Goal: Task Accomplishment & Management: Complete application form

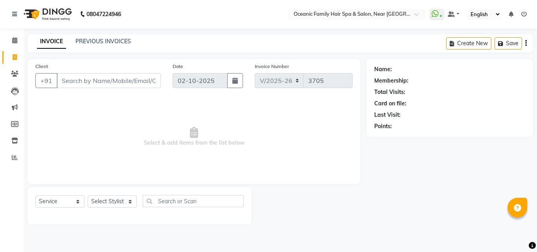
select select "4366"
select select "service"
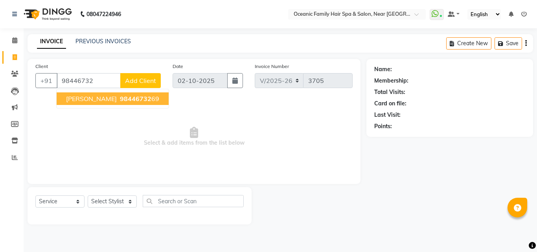
click at [120, 98] on span "98446732" at bounding box center [135, 99] width 31 height 8
type input "9844673269"
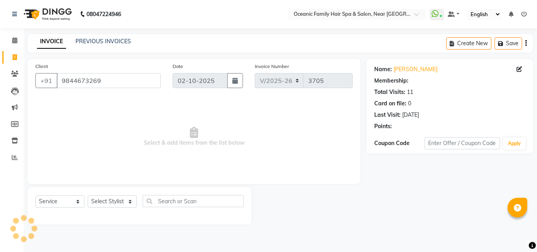
select select "1: Object"
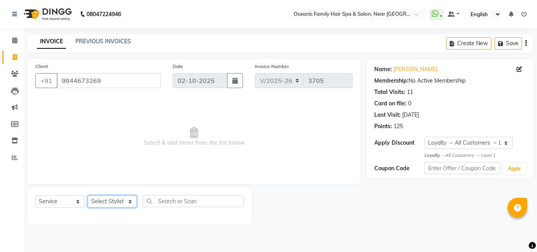
click at [101, 199] on select "Select Stylist [PERSON_NAME] [PERSON_NAME] [PERSON_NAME] Riyasat [PERSON_NAME] …" at bounding box center [112, 201] width 49 height 12
select select "23960"
click at [88, 195] on select "Select Stylist [PERSON_NAME] [PERSON_NAME] [PERSON_NAME] Riyasat [PERSON_NAME] …" at bounding box center [112, 201] width 49 height 12
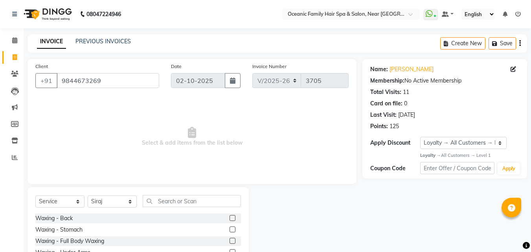
click at [169, 194] on div "Select Service Product Membership Package Voucher Prepaid Gift Card Select Styl…" at bounding box center [138, 245] width 221 height 116
click at [170, 203] on input "text" at bounding box center [192, 201] width 98 height 12
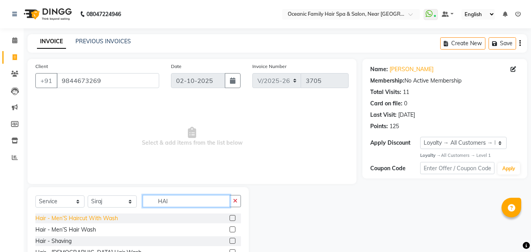
type input "HAI"
click at [97, 216] on div "Hair - Men’S Haircut With Wash" at bounding box center [76, 218] width 83 height 8
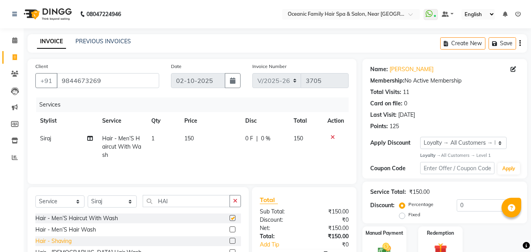
checkbox input "false"
click at [58, 243] on div "Hair - Shaving" at bounding box center [53, 241] width 36 height 8
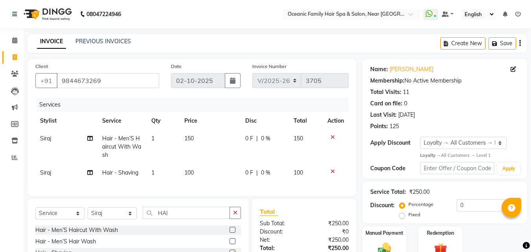
checkbox input "false"
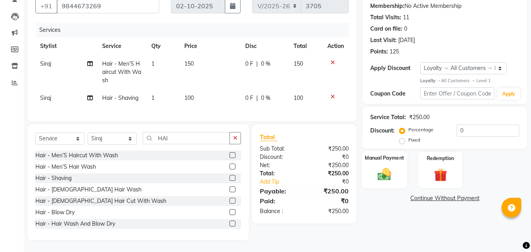
click at [384, 159] on div "Manual Payment" at bounding box center [385, 169] width 46 height 37
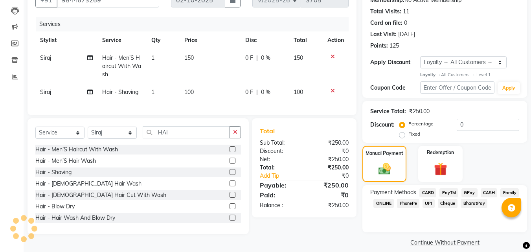
click at [443, 191] on span "PayTM" at bounding box center [448, 192] width 19 height 9
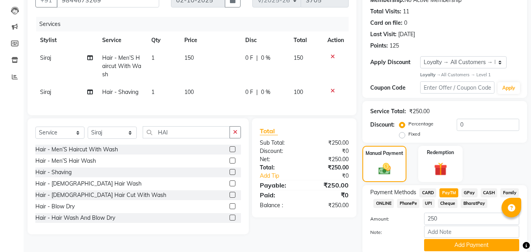
scroll to position [111, 0]
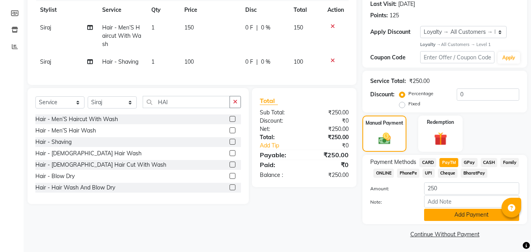
click at [442, 211] on button "Add Payment" at bounding box center [471, 215] width 95 height 12
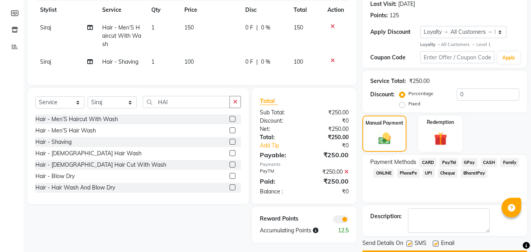
scroll to position [133, 0]
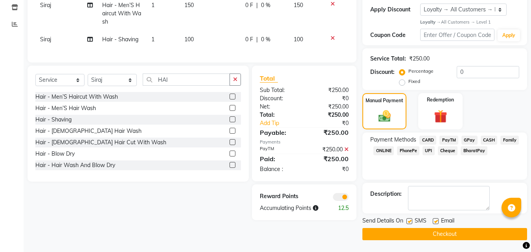
click at [436, 232] on button "Checkout" at bounding box center [444, 234] width 165 height 12
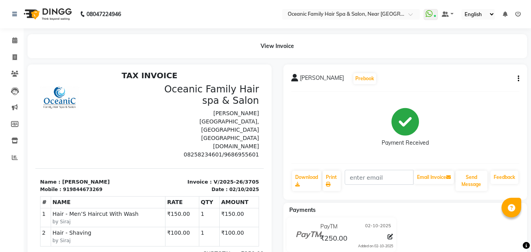
scroll to position [6, 0]
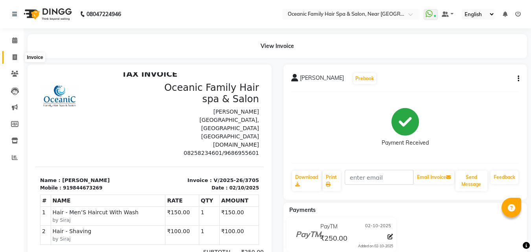
click at [11, 55] on span at bounding box center [15, 57] width 14 height 9
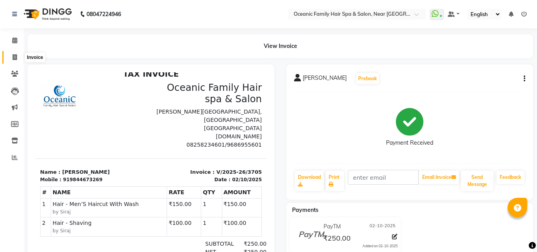
select select "4366"
select select "service"
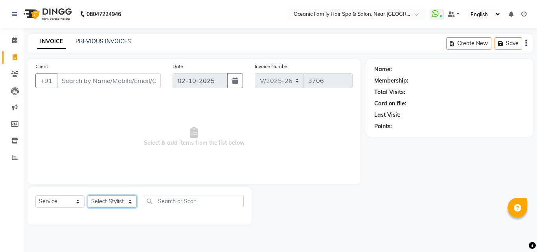
click at [105, 199] on select "Select Stylist [PERSON_NAME] [PERSON_NAME] [PERSON_NAME] Riyasat [PERSON_NAME] …" at bounding box center [112, 201] width 49 height 12
select select "23947"
click at [88, 195] on select "Select Stylist [PERSON_NAME] [PERSON_NAME] [PERSON_NAME] Riyasat [PERSON_NAME] …" at bounding box center [112, 201] width 49 height 12
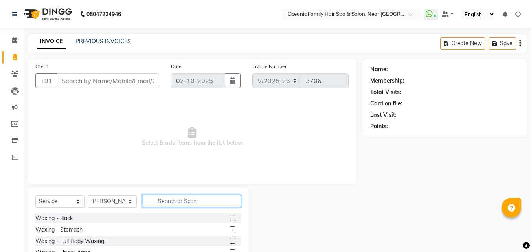
click at [185, 203] on input "text" at bounding box center [192, 201] width 98 height 12
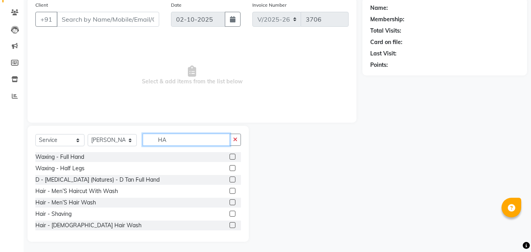
scroll to position [63, 0]
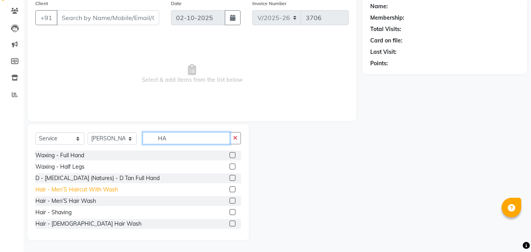
type input "HA"
click at [81, 187] on div "Hair - Men’S Haircut With Wash" at bounding box center [76, 190] width 83 height 8
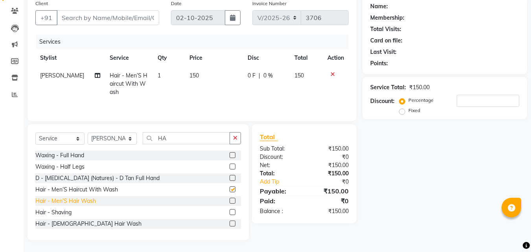
checkbox input "false"
click at [58, 215] on div "Hair - Shaving" at bounding box center [53, 212] width 36 height 8
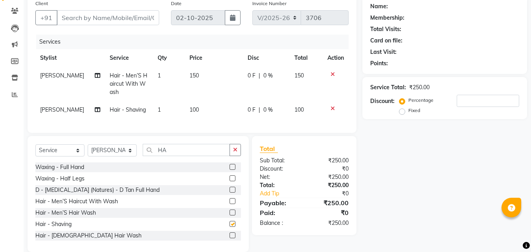
checkbox input "false"
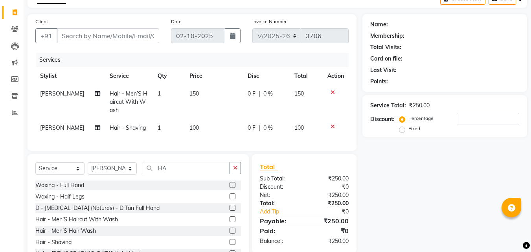
scroll to position [0, 0]
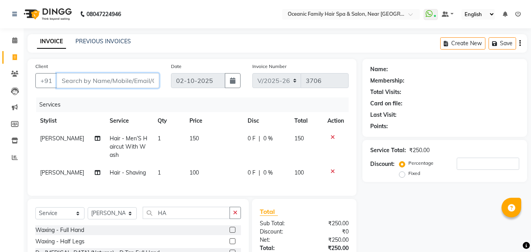
click at [91, 76] on input "Client" at bounding box center [108, 80] width 103 height 15
type input "9"
type input "0"
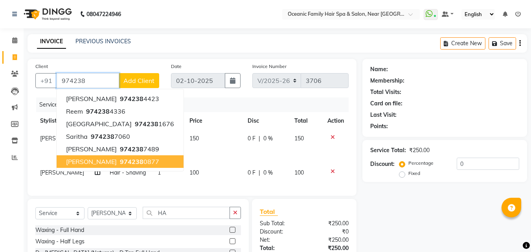
click at [105, 164] on span "[PERSON_NAME]" at bounding box center [91, 162] width 51 height 8
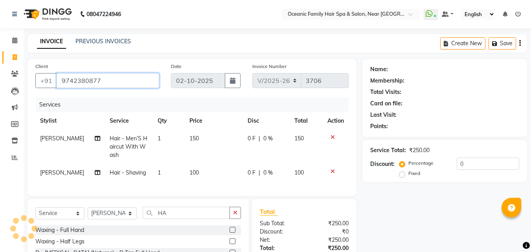
type input "9742380877"
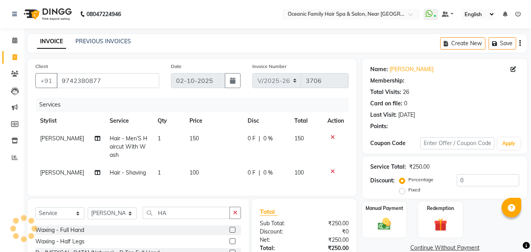
select select "1: Object"
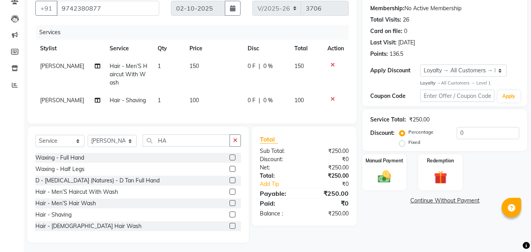
scroll to position [81, 0]
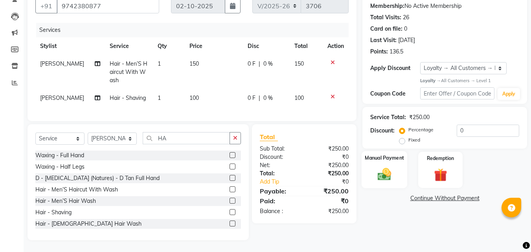
click at [380, 167] on img at bounding box center [384, 175] width 22 height 16
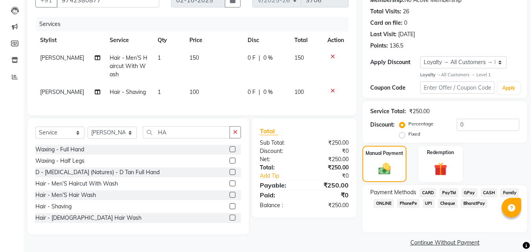
click at [444, 193] on span "PayTM" at bounding box center [448, 192] width 19 height 9
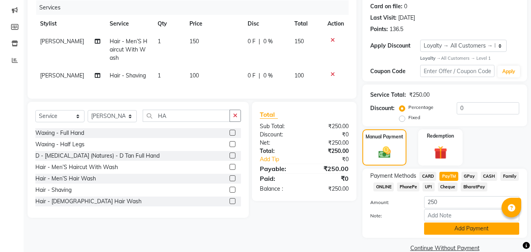
scroll to position [111, 0]
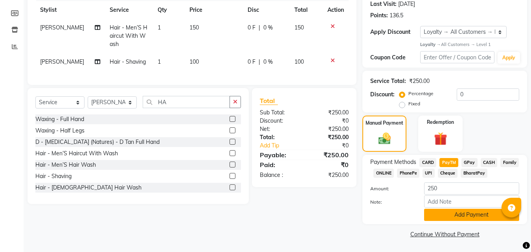
click at [465, 216] on button "Add Payment" at bounding box center [471, 215] width 95 height 12
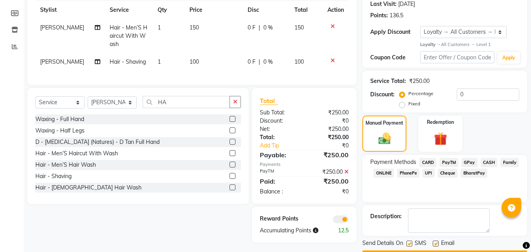
scroll to position [133, 0]
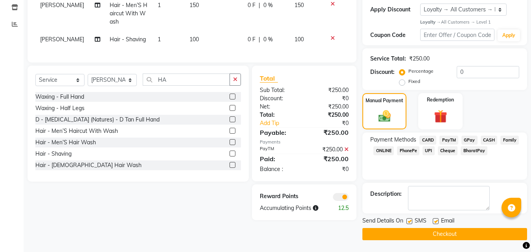
click at [448, 234] on button "Checkout" at bounding box center [444, 234] width 165 height 12
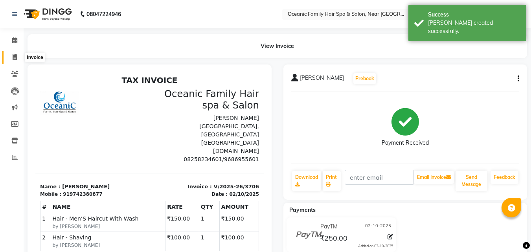
click at [16, 55] on icon at bounding box center [15, 57] width 4 height 6
select select "4366"
select select "service"
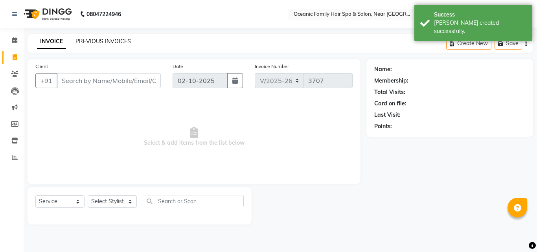
click at [103, 40] on link "PREVIOUS INVOICES" at bounding box center [102, 41] width 55 height 7
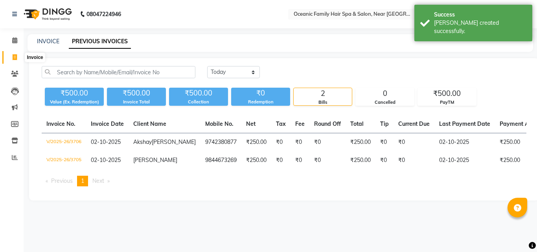
click at [13, 59] on icon at bounding box center [15, 57] width 4 height 6
select select "service"
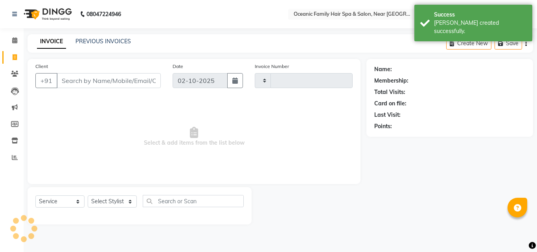
type input "3707"
select select "4366"
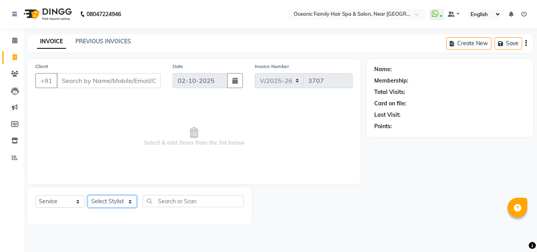
click at [106, 200] on select "Select Stylist [PERSON_NAME] [PERSON_NAME] [PERSON_NAME] Riyasat [PERSON_NAME] …" at bounding box center [112, 201] width 49 height 12
select select "23947"
click at [88, 195] on select "Select Stylist [PERSON_NAME] [PERSON_NAME] [PERSON_NAME] Riyasat [PERSON_NAME] …" at bounding box center [112, 201] width 49 height 12
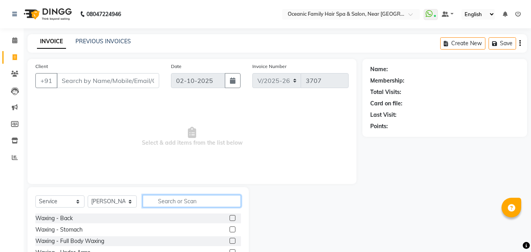
click at [165, 203] on input "text" at bounding box center [192, 201] width 98 height 12
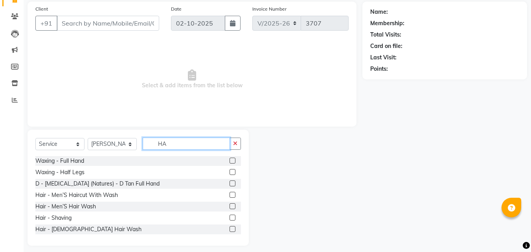
scroll to position [63, 0]
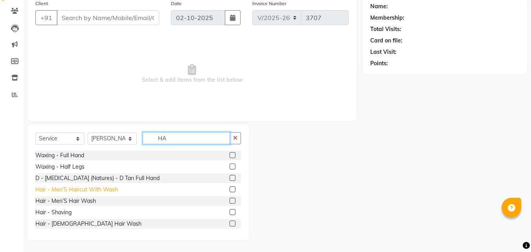
type input "HA"
click at [97, 186] on div "Hair - Men’S Haircut With Wash" at bounding box center [76, 190] width 83 height 8
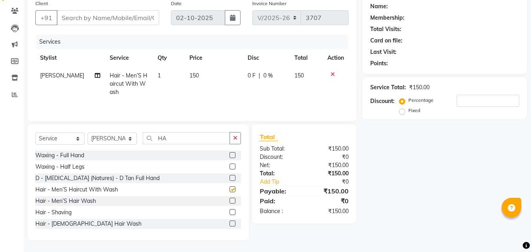
checkbox input "false"
click at [70, 214] on div "Hair - Shaving" at bounding box center [53, 212] width 36 height 8
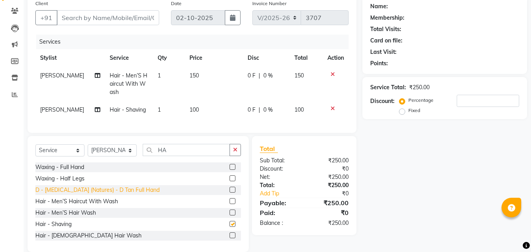
checkbox input "false"
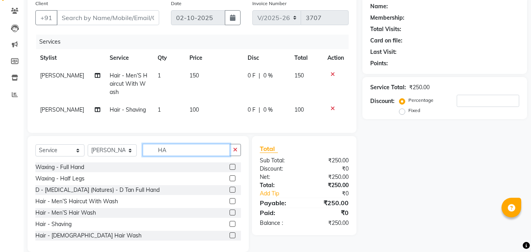
click at [175, 155] on input "HA" at bounding box center [186, 150] width 87 height 12
type input "H"
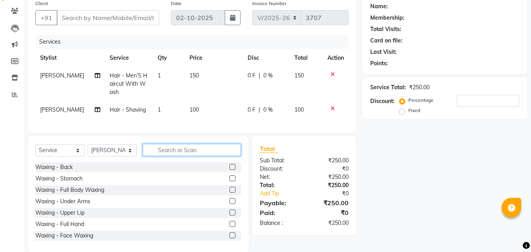
type input "R"
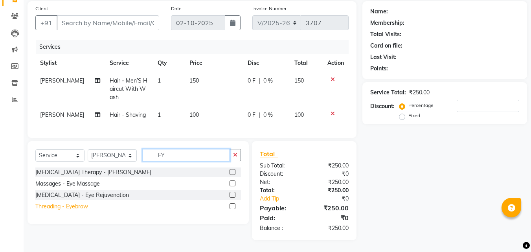
type input "EY"
click at [62, 205] on div "Threading - Eyebrow" at bounding box center [61, 206] width 53 height 8
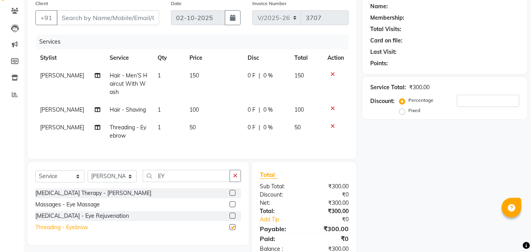
checkbox input "false"
click at [81, 18] on input "Client" at bounding box center [108, 17] width 103 height 15
type input "A"
type input "0"
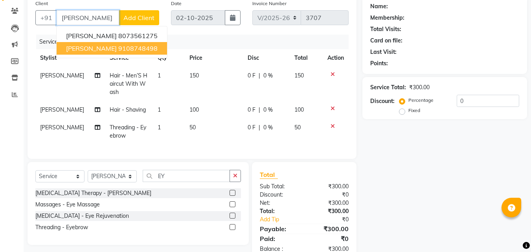
click at [118, 47] on ngb-highlight "9108748498" at bounding box center [137, 48] width 39 height 8
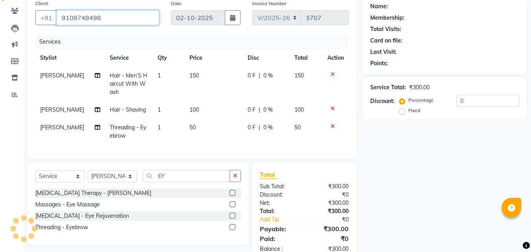
type input "9108748498"
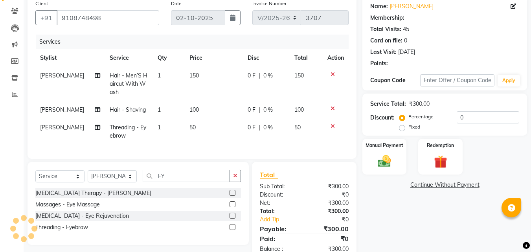
select select "1: Object"
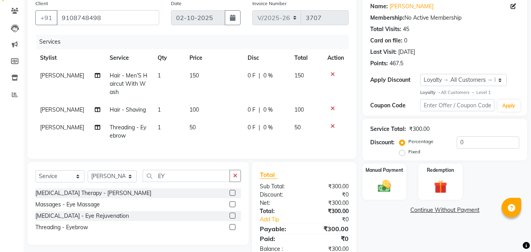
click at [373, 158] on div "Service Total: ₹300.00 Discount: Percentage Fixed 0" at bounding box center [444, 140] width 165 height 42
click at [277, 224] on link "Add Tip" at bounding box center [283, 219] width 59 height 8
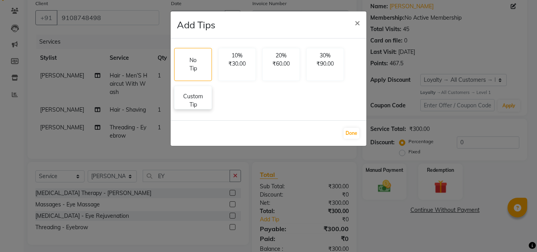
click at [196, 100] on p "Custom Tip" at bounding box center [193, 100] width 28 height 17
select select "23947"
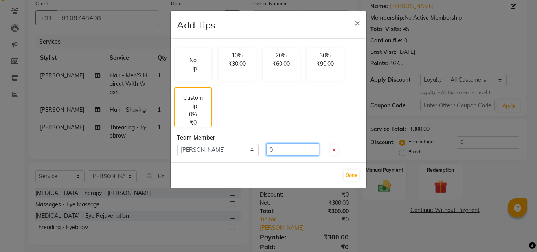
click at [268, 150] on input "0" at bounding box center [292, 149] width 53 height 12
type input "30"
click at [349, 180] on button "Done" at bounding box center [352, 175] width 16 height 11
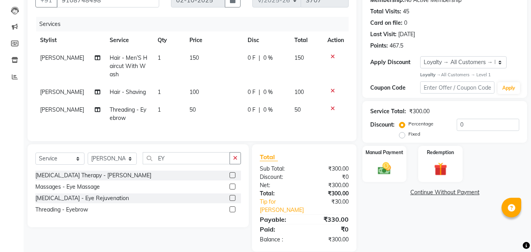
scroll to position [90, 0]
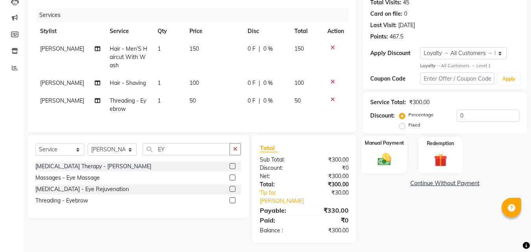
click at [391, 156] on img at bounding box center [384, 160] width 22 height 16
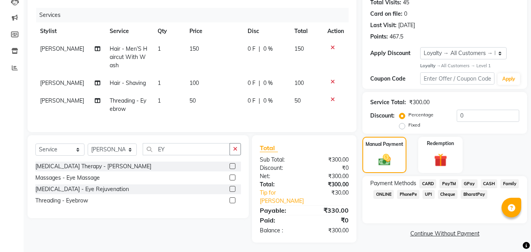
click at [449, 182] on span "PayTM" at bounding box center [448, 183] width 19 height 9
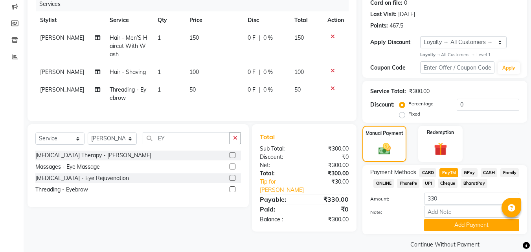
scroll to position [111, 0]
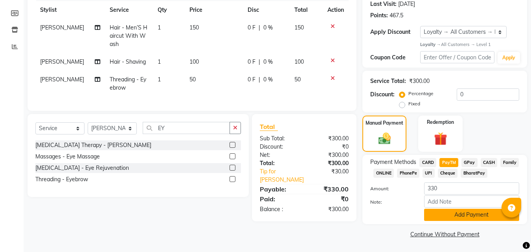
click at [463, 215] on button "Add Payment" at bounding box center [471, 215] width 95 height 12
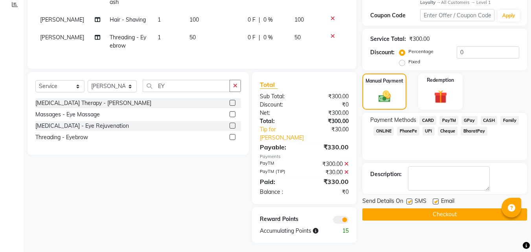
scroll to position [153, 0]
click at [438, 215] on button "Checkout" at bounding box center [444, 214] width 165 height 12
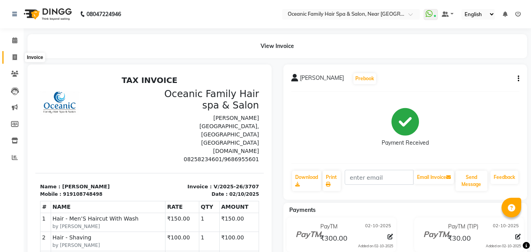
click at [17, 56] on span at bounding box center [15, 57] width 14 height 9
select select "service"
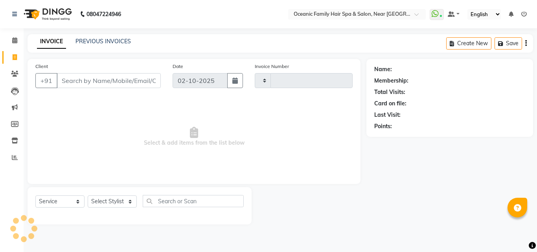
type input "3708"
select select "4366"
click at [105, 199] on select "Select Stylist [PERSON_NAME] [PERSON_NAME] [PERSON_NAME] Riyasat [PERSON_NAME] …" at bounding box center [112, 201] width 49 height 12
select select "89184"
click at [88, 195] on select "Select Stylist [PERSON_NAME] [PERSON_NAME] [PERSON_NAME] Riyasat [PERSON_NAME] …" at bounding box center [112, 201] width 49 height 12
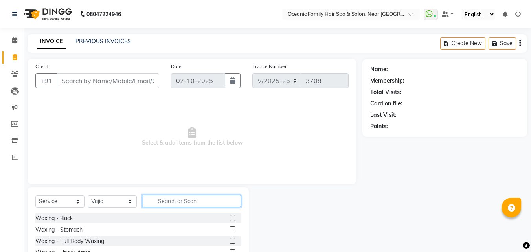
click at [160, 201] on input "text" at bounding box center [192, 201] width 98 height 12
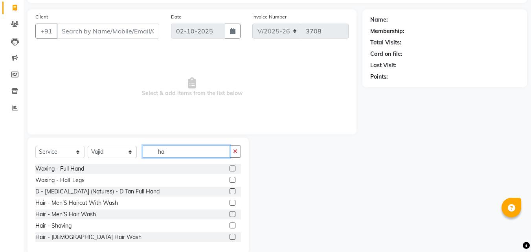
scroll to position [63, 0]
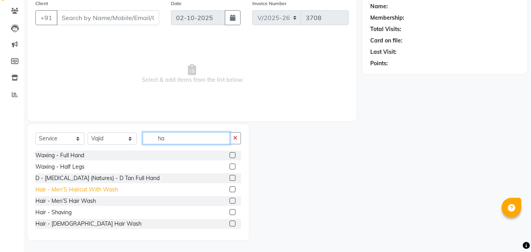
type input "ha"
click at [90, 191] on div "Hair - Men’S Haircut With Wash" at bounding box center [76, 190] width 83 height 8
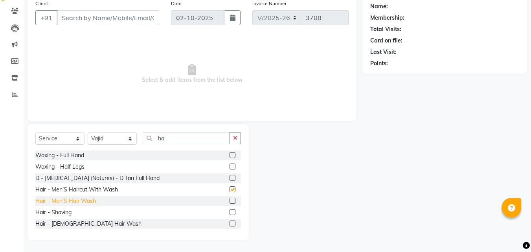
checkbox input "false"
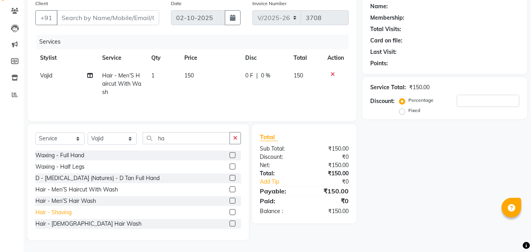
click at [59, 215] on div "Hair - Shaving" at bounding box center [53, 212] width 36 height 8
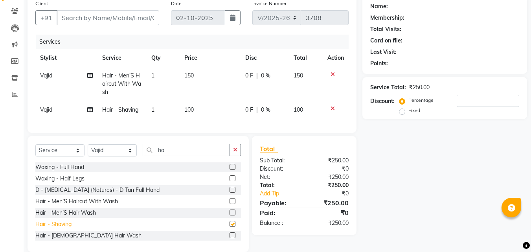
checkbox input "false"
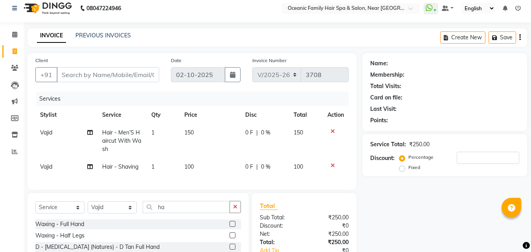
scroll to position [0, 0]
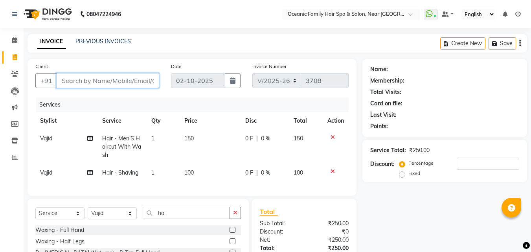
click at [75, 86] on input "Client" at bounding box center [108, 80] width 103 height 15
type input "9"
type input "0"
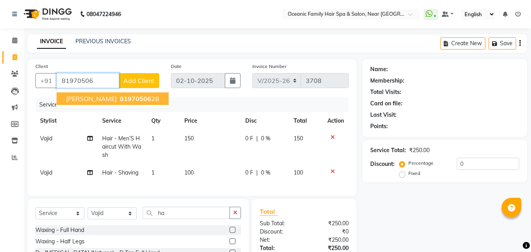
click at [84, 99] on span "[PERSON_NAME]" at bounding box center [91, 99] width 51 height 8
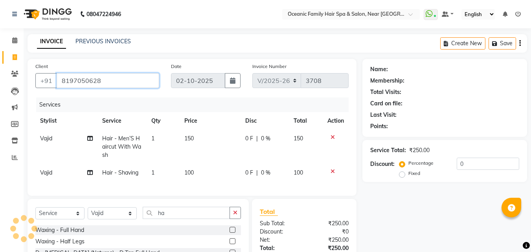
type input "8197050628"
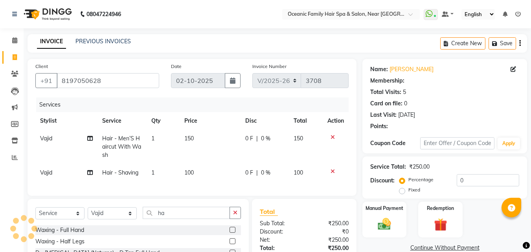
select select "1: Object"
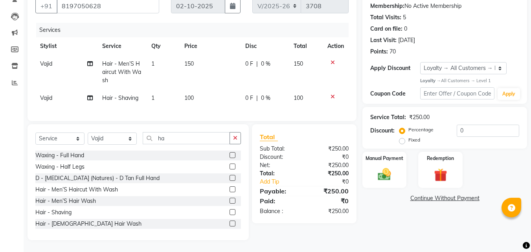
scroll to position [79, 0]
click at [384, 167] on img at bounding box center [384, 175] width 22 height 16
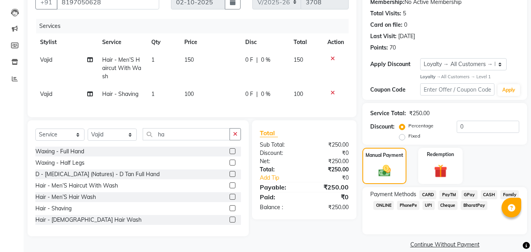
click at [449, 194] on span "PayTM" at bounding box center [448, 194] width 19 height 9
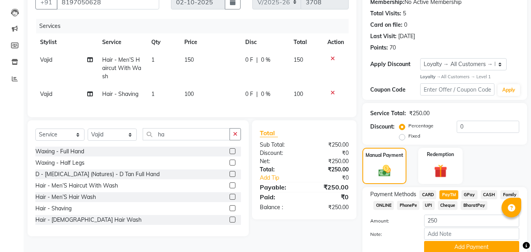
scroll to position [111, 0]
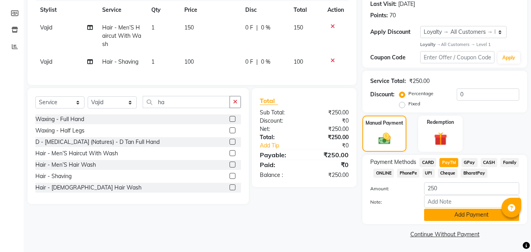
click at [455, 216] on button "Add Payment" at bounding box center [471, 215] width 95 height 12
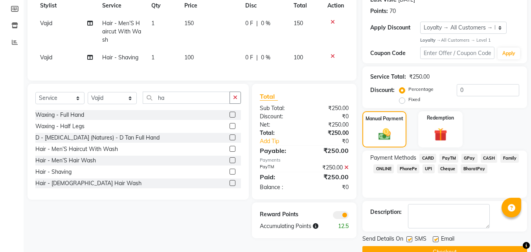
scroll to position [133, 0]
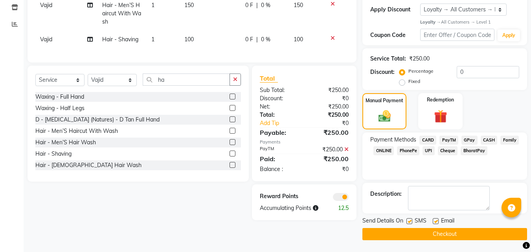
click at [433, 236] on button "Checkout" at bounding box center [444, 234] width 165 height 12
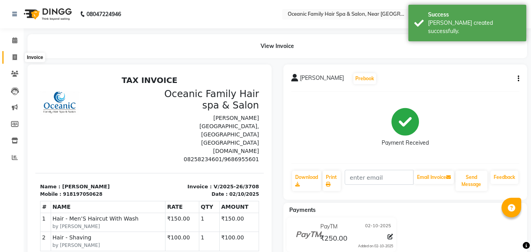
click at [15, 55] on icon at bounding box center [15, 57] width 4 height 6
select select "service"
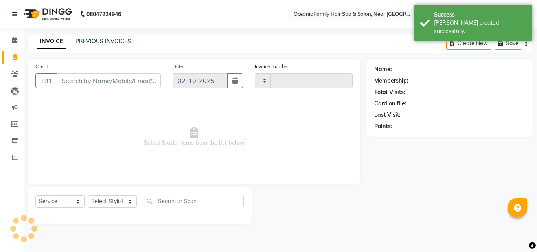
type input "3709"
select select "4366"
click at [98, 39] on link "PREVIOUS INVOICES" at bounding box center [102, 41] width 55 height 7
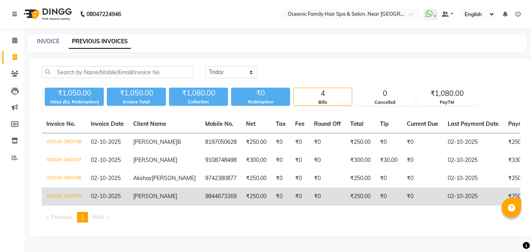
click at [200, 206] on td "9844673269" at bounding box center [220, 197] width 41 height 18
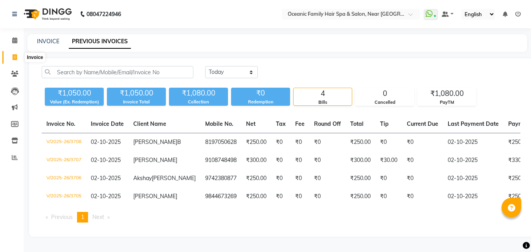
click at [13, 57] on icon at bounding box center [15, 57] width 4 height 6
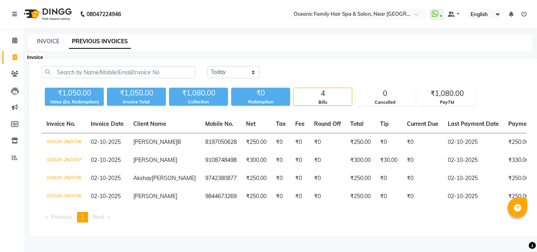
select select "4366"
select select "service"
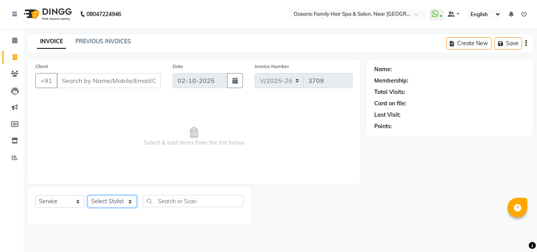
click at [112, 203] on select "Select Stylist [PERSON_NAME] [PERSON_NAME] [PERSON_NAME] Riyasat [PERSON_NAME] …" at bounding box center [112, 201] width 49 height 12
select select "88863"
click at [88, 195] on select "Select Stylist [PERSON_NAME] [PERSON_NAME] [PERSON_NAME] Riyasat [PERSON_NAME] …" at bounding box center [112, 201] width 49 height 12
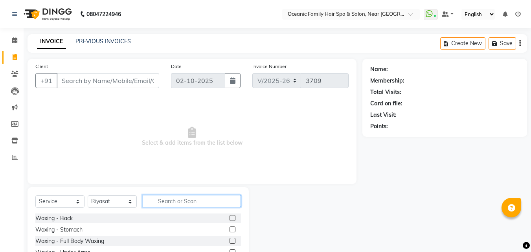
click at [171, 201] on input "text" at bounding box center [192, 201] width 98 height 12
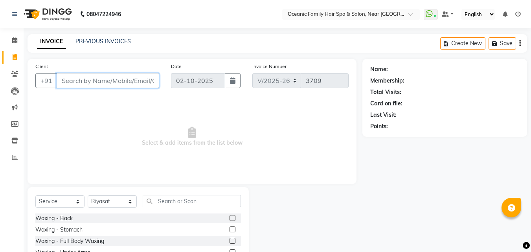
click at [86, 79] on input "Client" at bounding box center [108, 80] width 103 height 15
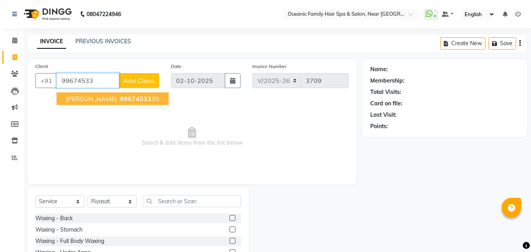
click at [108, 103] on button "[PERSON_NAME] 99674533 35" at bounding box center [113, 98] width 112 height 13
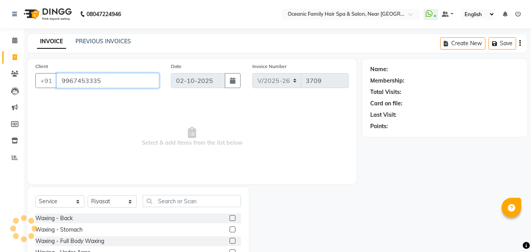
type input "9967453335"
select select "1: Object"
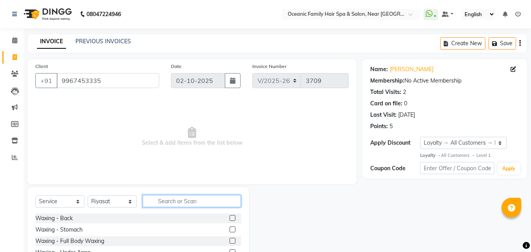
click at [178, 205] on input "text" at bounding box center [192, 201] width 98 height 12
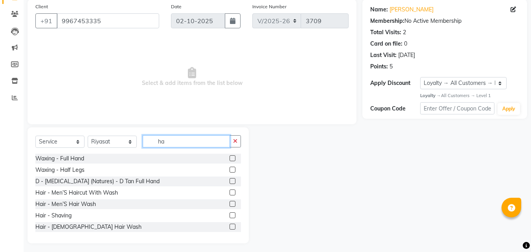
scroll to position [63, 0]
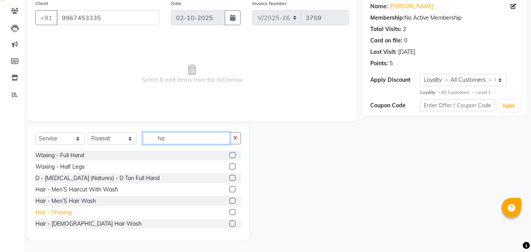
type input "ha"
click at [52, 210] on div "Hair - Shaving" at bounding box center [53, 212] width 36 height 8
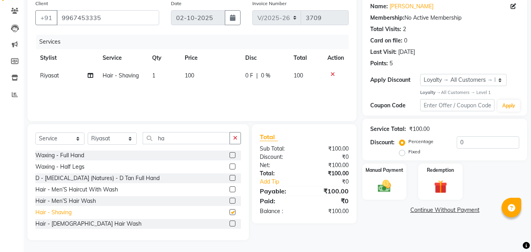
checkbox input "false"
click at [385, 178] on div "Manual Payment" at bounding box center [385, 181] width 46 height 37
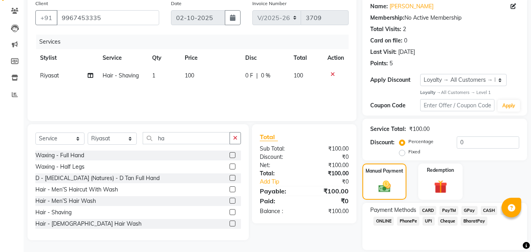
click at [491, 210] on span "CASH" at bounding box center [489, 210] width 17 height 9
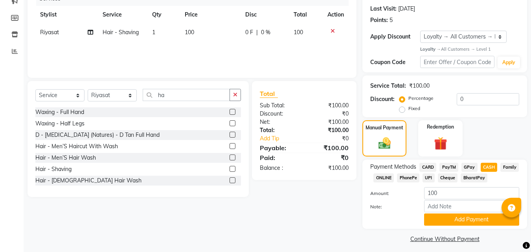
scroll to position [111, 0]
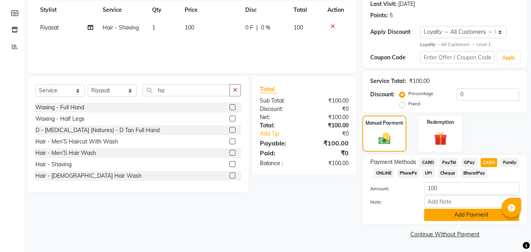
click at [447, 215] on button "Add Payment" at bounding box center [471, 215] width 95 height 12
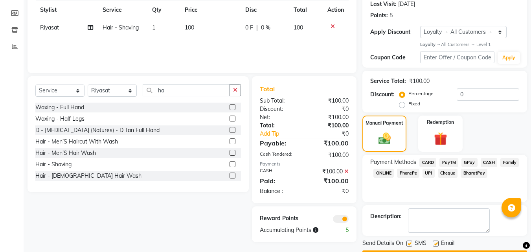
click at [530, 240] on div at bounding box center [526, 245] width 7 height 11
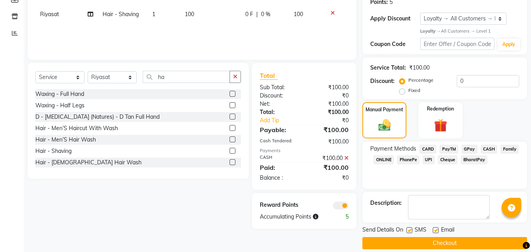
scroll to position [133, 0]
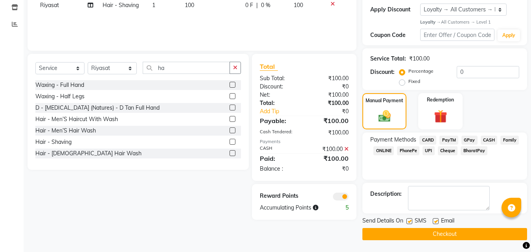
click at [433, 233] on button "Checkout" at bounding box center [444, 234] width 165 height 12
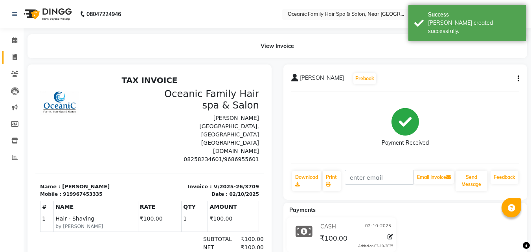
click at [15, 52] on link "Invoice" at bounding box center [11, 57] width 19 height 13
select select "service"
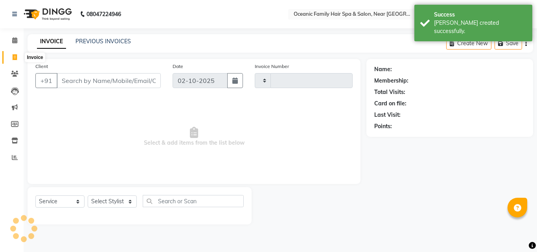
type input "3710"
select select "4366"
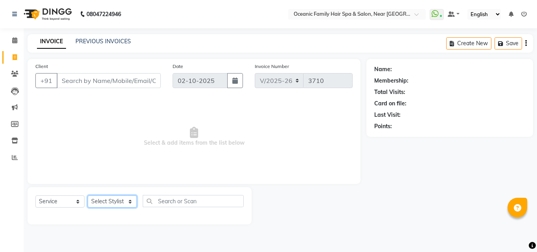
click at [108, 199] on select "Select Stylist [PERSON_NAME] [PERSON_NAME] [PERSON_NAME] Riyasat [PERSON_NAME] …" at bounding box center [112, 201] width 49 height 12
select select "23960"
click at [88, 195] on select "Select Stylist [PERSON_NAME] [PERSON_NAME] [PERSON_NAME] Riyasat [PERSON_NAME] …" at bounding box center [112, 201] width 49 height 12
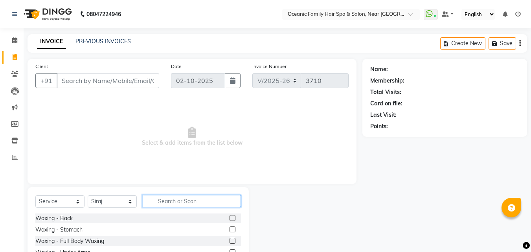
click at [167, 197] on input "text" at bounding box center [192, 201] width 98 height 12
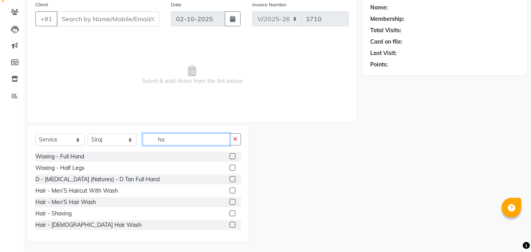
scroll to position [63, 0]
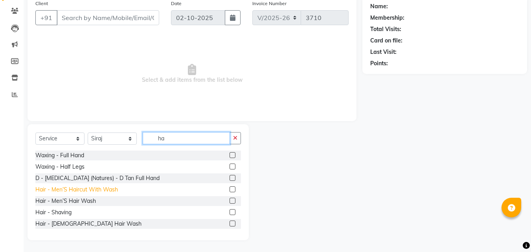
type input "ha"
click at [85, 189] on div "Hair - Men’S Haircut With Wash" at bounding box center [76, 190] width 83 height 8
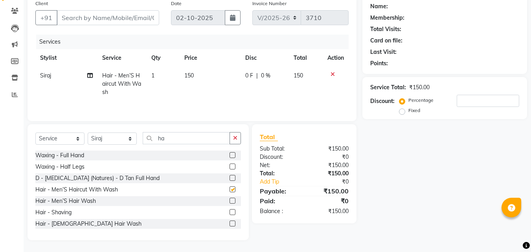
checkbox input "false"
click at [167, 136] on input "ha" at bounding box center [186, 138] width 87 height 12
type input "h"
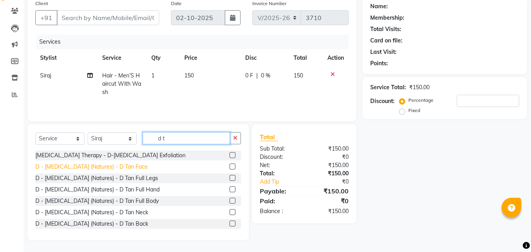
type input "d t"
click at [93, 165] on div "D - [MEDICAL_DATA] (Natures) - D Tan Face" at bounding box center [91, 167] width 112 height 8
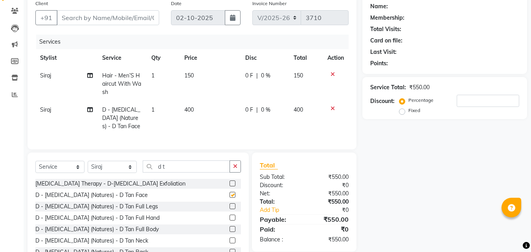
checkbox input "false"
click at [65, 18] on input "Client" at bounding box center [108, 17] width 103 height 15
type input "9"
type input "0"
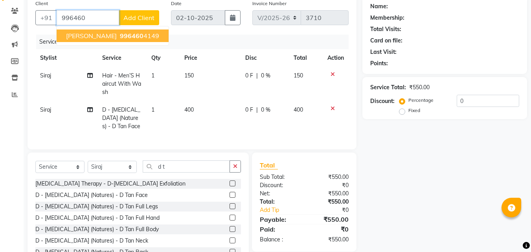
click at [118, 37] on ngb-highlight "996460 4149" at bounding box center [138, 36] width 41 height 8
type input "9964604149"
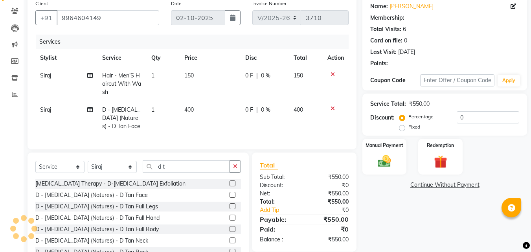
select select "1: Object"
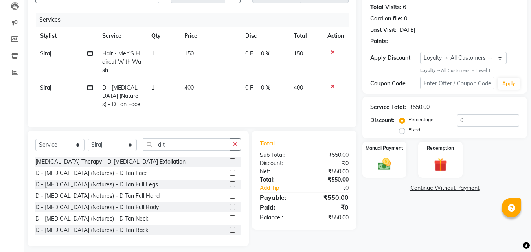
scroll to position [97, 0]
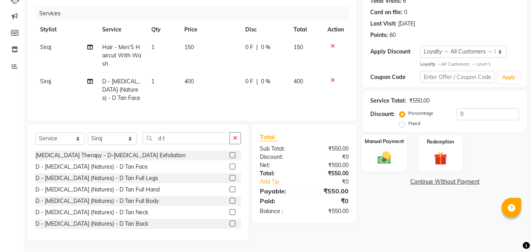
click at [387, 150] on img at bounding box center [384, 158] width 22 height 16
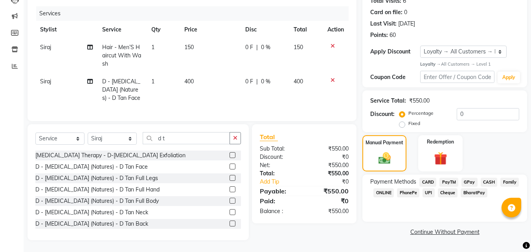
click at [450, 178] on span "PayTM" at bounding box center [448, 182] width 19 height 9
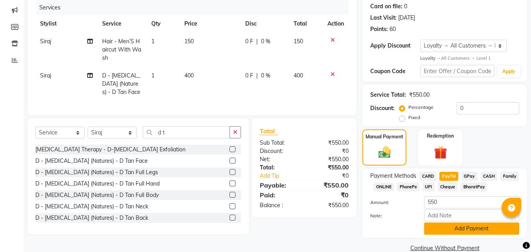
click at [467, 227] on button "Add Payment" at bounding box center [471, 228] width 95 height 12
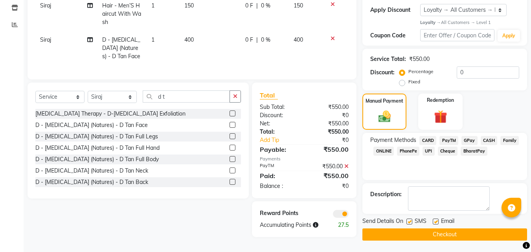
scroll to position [136, 0]
click at [451, 230] on button "Checkout" at bounding box center [444, 234] width 165 height 12
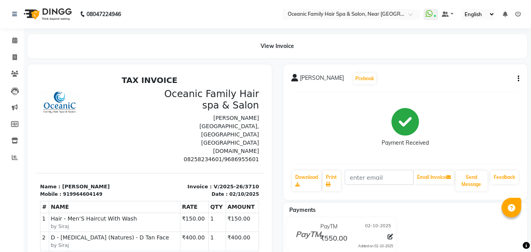
click at [11, 48] on li "Calendar" at bounding box center [12, 40] width 24 height 17
click at [16, 54] on icon at bounding box center [15, 57] width 4 height 6
select select "service"
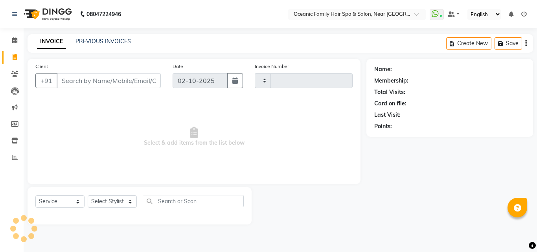
type input "3711"
select select "4366"
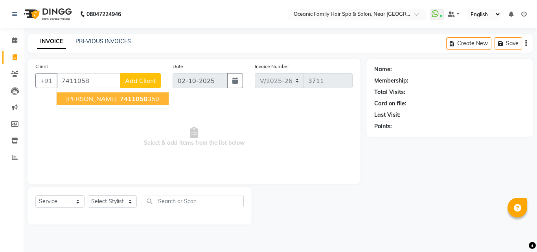
click at [151, 94] on button "[PERSON_NAME] 7411058 350" at bounding box center [113, 98] width 112 height 13
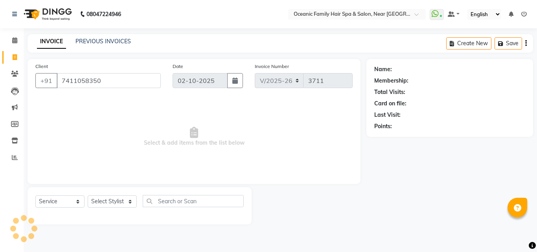
type input "7411058350"
select select "1: Object"
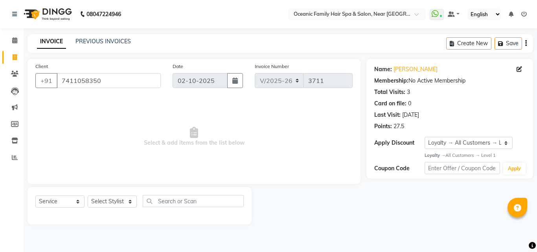
click at [112, 208] on div "Select Service Product Membership Package Voucher Prepaid Gift Card Select Styl…" at bounding box center [139, 204] width 208 height 18
click at [101, 202] on select "Select Stylist [PERSON_NAME] [PERSON_NAME] [PERSON_NAME] Riyasat [PERSON_NAME] …" at bounding box center [112, 201] width 49 height 12
select select "23958"
click at [88, 195] on select "Select Stylist [PERSON_NAME] [PERSON_NAME] [PERSON_NAME] Riyasat [PERSON_NAME] …" at bounding box center [112, 201] width 49 height 12
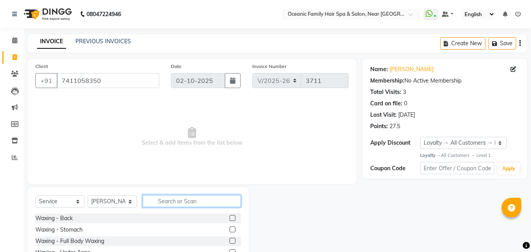
click at [202, 199] on input "text" at bounding box center [192, 201] width 98 height 12
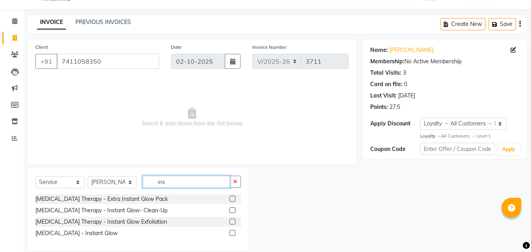
scroll to position [30, 0]
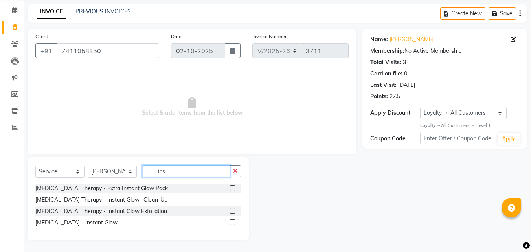
type input "ins"
click at [233, 199] on label at bounding box center [233, 200] width 6 height 6
click at [233, 199] on input "checkbox" at bounding box center [232, 199] width 5 height 5
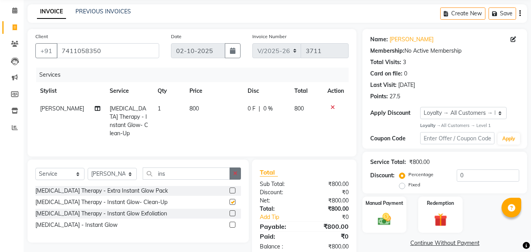
checkbox input "false"
click at [236, 173] on icon "button" at bounding box center [235, 174] width 4 height 6
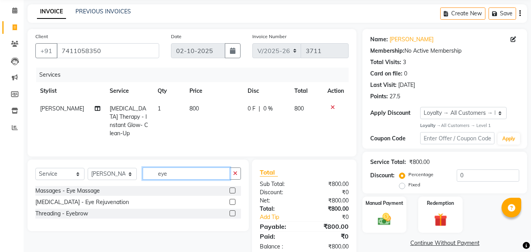
type input "eye"
click at [233, 210] on label at bounding box center [233, 213] width 6 height 6
click at [233, 211] on input "checkbox" at bounding box center [232, 213] width 5 height 5
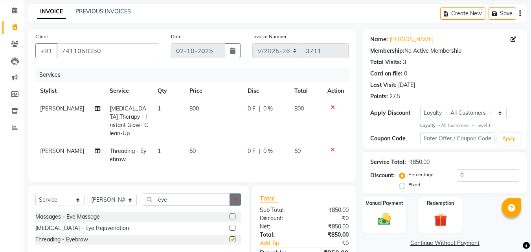
checkbox input "false"
click at [235, 197] on icon "button" at bounding box center [235, 200] width 4 height 6
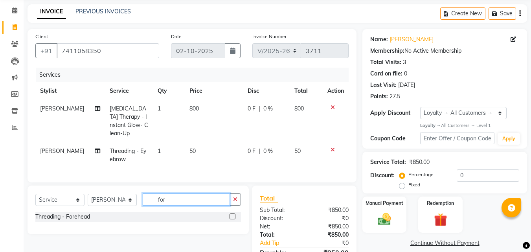
type input "for"
click at [231, 213] on label at bounding box center [233, 216] width 6 height 6
click at [231, 214] on input "checkbox" at bounding box center [232, 216] width 5 height 5
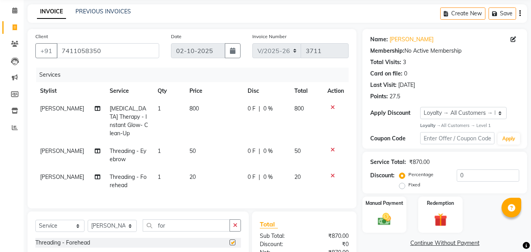
checkbox input "false"
drag, startPoint x: 122, startPoint y: 223, endPoint x: 118, endPoint y: 218, distance: 6.4
click at [121, 223] on select "Select Stylist [PERSON_NAME] [PERSON_NAME] [PERSON_NAME] Riyasat [PERSON_NAME] …" at bounding box center [112, 226] width 49 height 12
select select "23948"
click at [88, 220] on select "Select Stylist [PERSON_NAME] [PERSON_NAME] [PERSON_NAME] Riyasat [PERSON_NAME] …" at bounding box center [112, 226] width 49 height 12
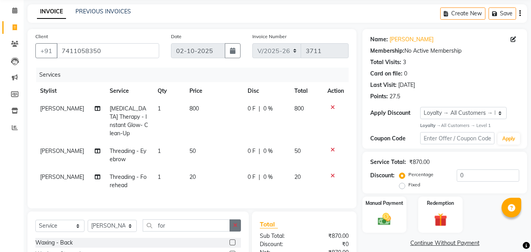
click at [238, 224] on button "button" at bounding box center [235, 225] width 11 height 12
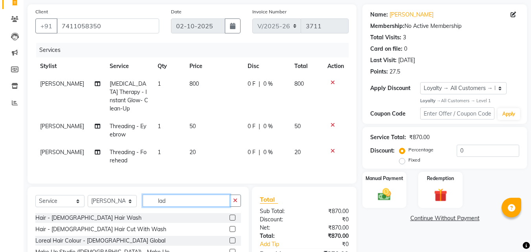
scroll to position [108, 0]
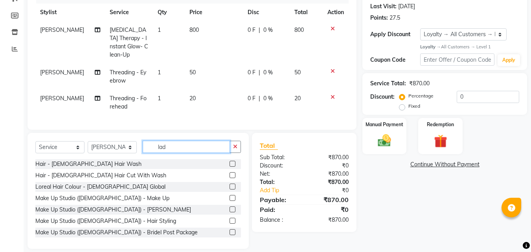
type input "lad"
click at [230, 172] on label at bounding box center [233, 175] width 6 height 6
click at [230, 173] on input "checkbox" at bounding box center [232, 175] width 5 height 5
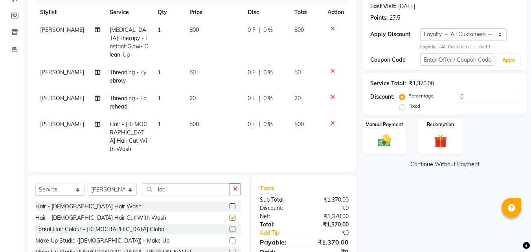
checkbox input "false"
click at [438, 187] on div "Name: [PERSON_NAME] Membership: No Active Membership Total Visits: 3 Card on fi…" at bounding box center [447, 120] width 171 height 341
click at [390, 147] on img at bounding box center [384, 141] width 22 height 16
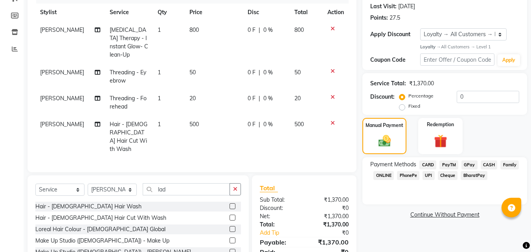
click at [451, 164] on span "PayTM" at bounding box center [448, 164] width 19 height 9
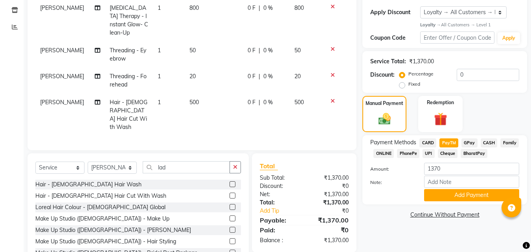
scroll to position [110, 0]
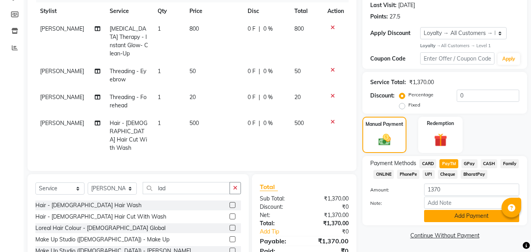
click at [476, 214] on button "Add Payment" at bounding box center [471, 216] width 95 height 12
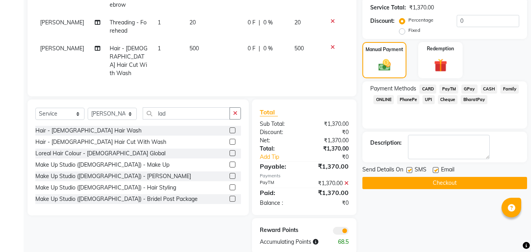
scroll to position [188, 0]
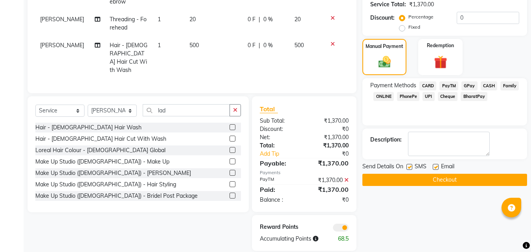
click at [432, 184] on button "Checkout" at bounding box center [444, 180] width 165 height 12
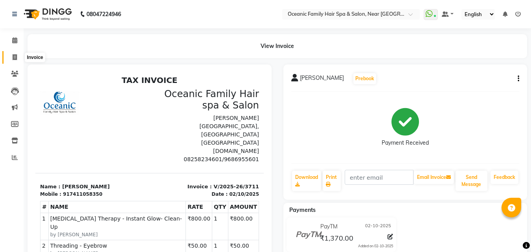
click at [10, 56] on span at bounding box center [15, 57] width 14 height 9
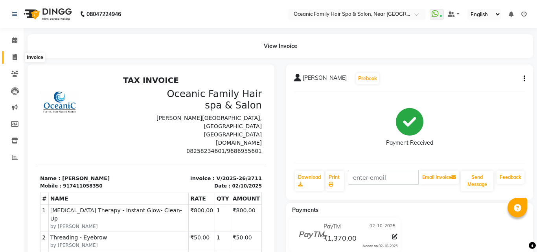
select select "4366"
select select "service"
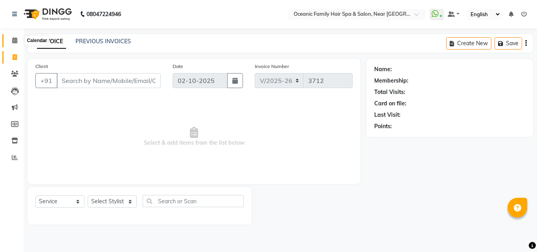
click at [14, 39] on icon at bounding box center [14, 40] width 5 height 6
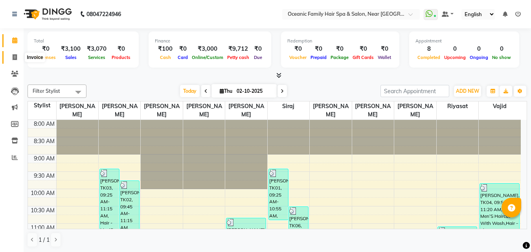
click at [16, 55] on icon at bounding box center [15, 57] width 4 height 6
select select "4366"
select select "service"
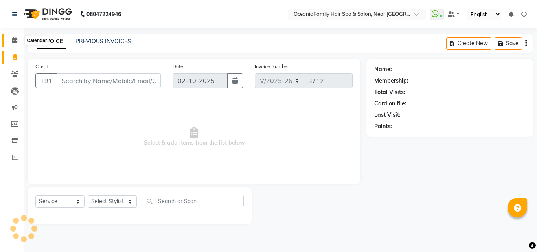
click at [16, 42] on icon at bounding box center [14, 40] width 5 height 6
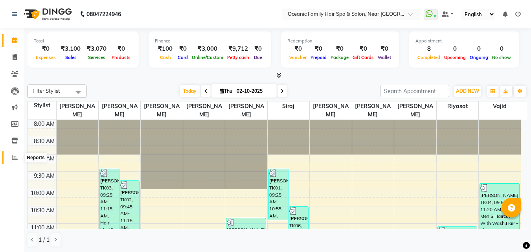
click at [14, 157] on icon at bounding box center [15, 157] width 6 height 6
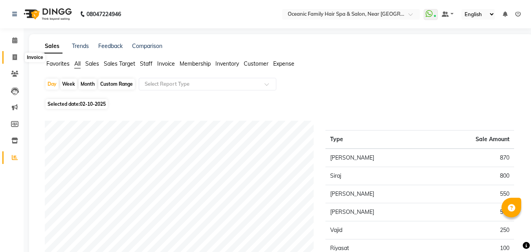
click at [9, 55] on span at bounding box center [15, 57] width 14 height 9
select select "4366"
select select "service"
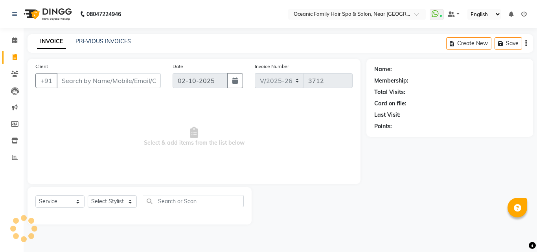
click at [110, 35] on div "INVOICE PREVIOUS INVOICES Create New Save" at bounding box center [281, 43] width 506 height 18
click at [111, 40] on link "PREVIOUS INVOICES" at bounding box center [102, 41] width 55 height 7
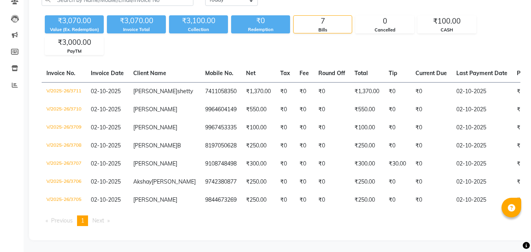
scroll to position [94, 0]
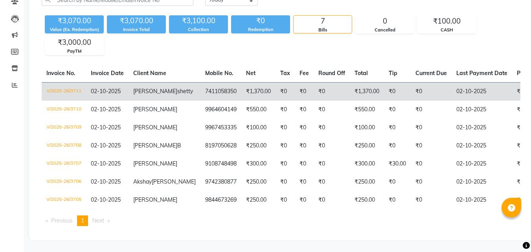
click at [241, 82] on td "₹1,370.00" at bounding box center [258, 91] width 34 height 18
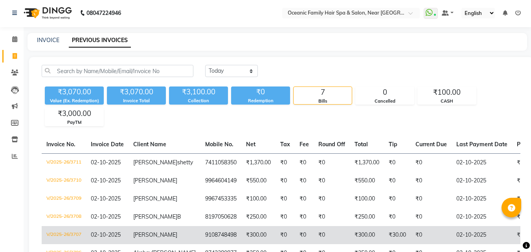
scroll to position [0, 0]
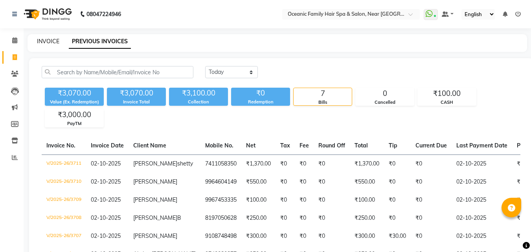
click at [46, 42] on link "INVOICE" at bounding box center [48, 41] width 22 height 7
select select "service"
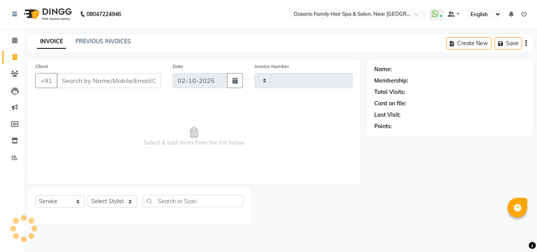
type input "3712"
select select "4366"
click at [10, 39] on span at bounding box center [15, 40] width 14 height 9
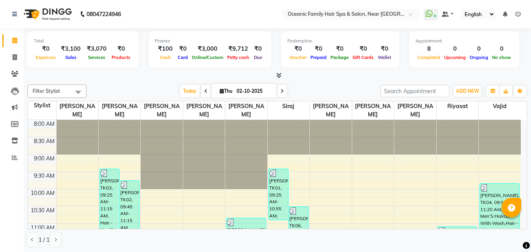
click at [518, 15] on icon at bounding box center [518, 14] width 6 height 6
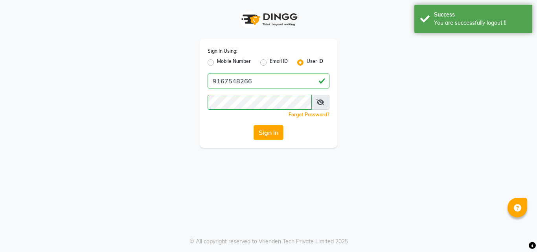
click at [217, 60] on label "Mobile Number" at bounding box center [234, 62] width 34 height 9
click at [217, 60] on input "Mobile Number" at bounding box center [219, 60] width 5 height 5
radio input "true"
radio input "false"
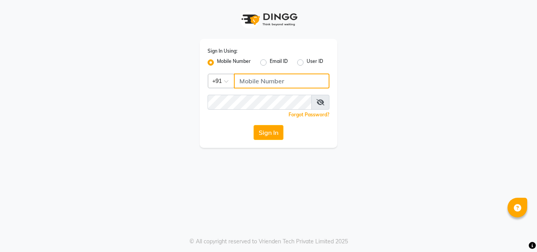
click at [286, 81] on input "Username" at bounding box center [282, 81] width 96 height 15
type input "9167548266"
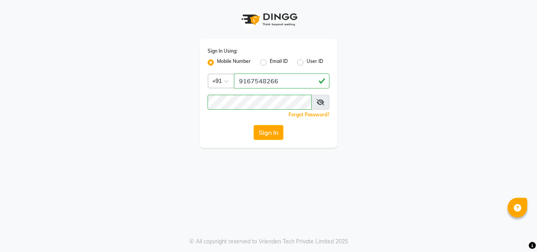
drag, startPoint x: 422, startPoint y: 116, endPoint x: 340, endPoint y: 133, distance: 83.1
click at [422, 116] on div "Sign In Using: Mobile Number Email ID User ID Country Code × [PHONE_NUMBER] Rem…" at bounding box center [268, 74] width 448 height 148
click at [261, 130] on button "Sign In" at bounding box center [269, 132] width 30 height 15
